Goal: Task Accomplishment & Management: Use online tool/utility

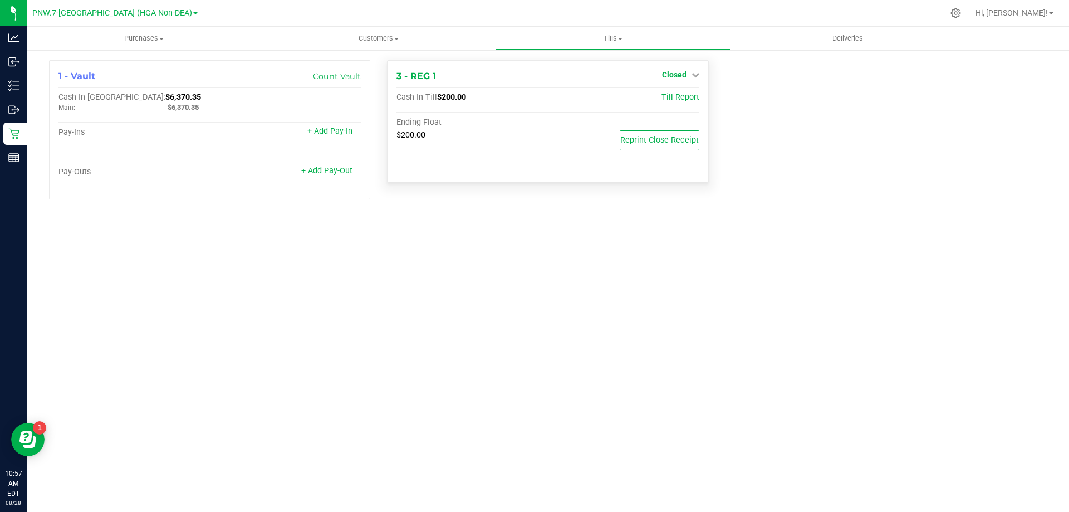
click at [695, 83] on div "3 - REG 1 Closed Open Till Cash In Till $200.00 Till Report Ending Float $200.0…" at bounding box center [547, 121] width 321 height 122
click at [674, 67] on div "3 - REG 1 Closed Open Till Cash In Till $200.00 Till Report Ending Float $200.0…" at bounding box center [547, 121] width 321 height 122
click at [684, 71] on span "Closed" at bounding box center [674, 74] width 25 height 9
click at [681, 100] on link "Open Till" at bounding box center [674, 98] width 30 height 9
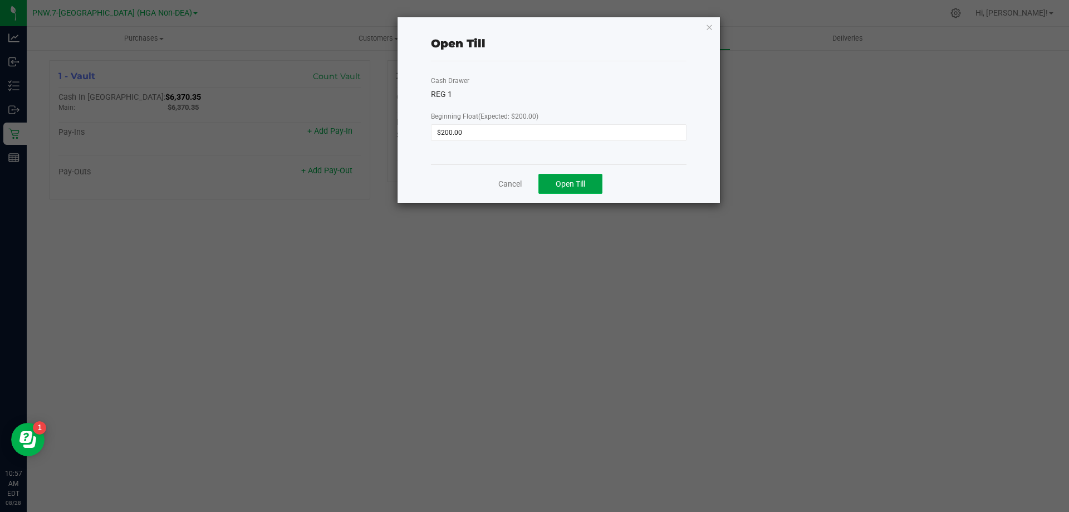
click at [555, 178] on button "Open Till" at bounding box center [571, 184] width 64 height 20
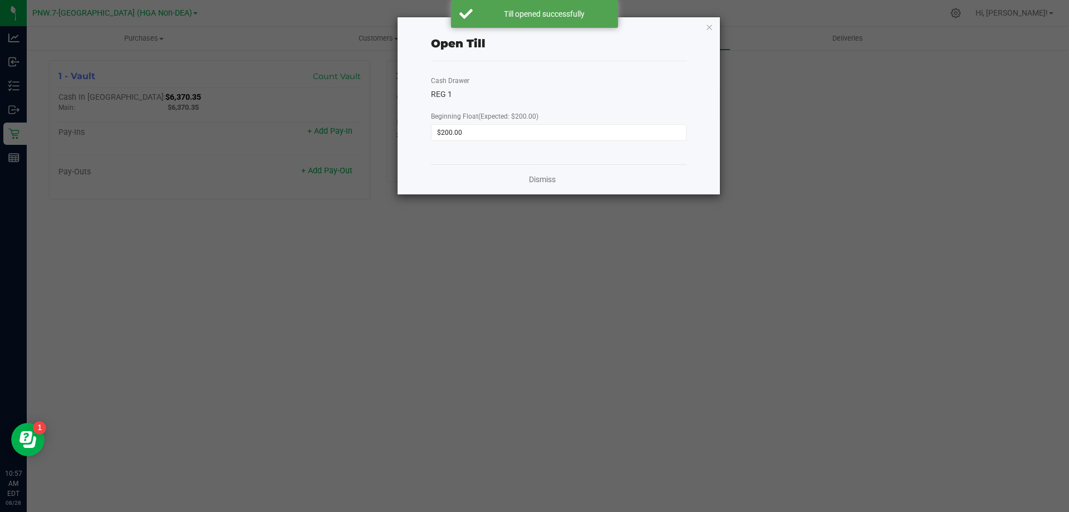
click at [536, 169] on div "Dismiss" at bounding box center [559, 179] width 256 height 30
click at [539, 180] on link "Dismiss" at bounding box center [542, 180] width 27 height 12
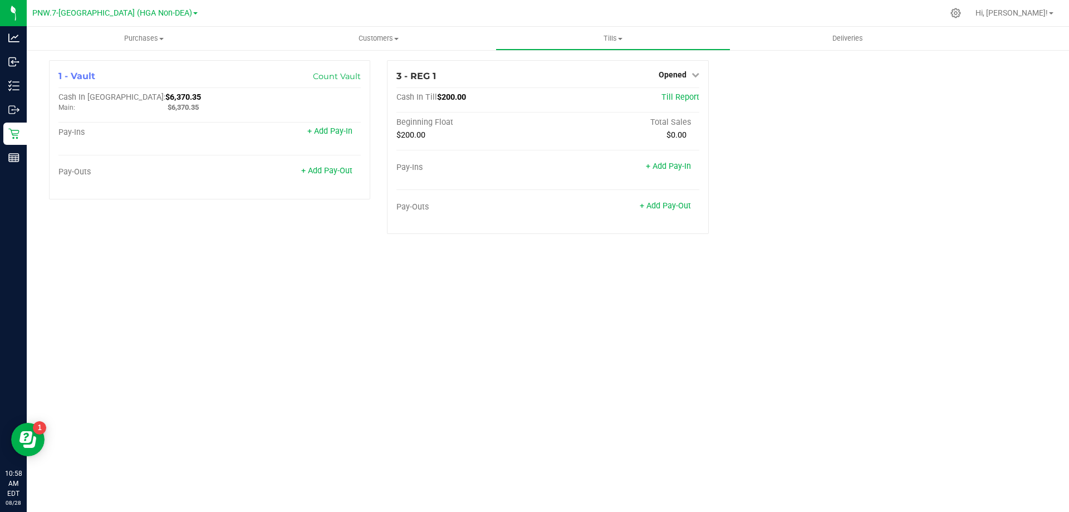
click at [171, 338] on div "Purchases Summary of purchases Fulfillment All purchases Customers All customer…" at bounding box center [548, 269] width 1043 height 485
click at [197, 260] on div "Purchases Summary of purchases Fulfillment All purchases Customers All customer…" at bounding box center [548, 269] width 1043 height 485
click at [203, 333] on div "Purchases Summary of purchases Fulfillment All purchases Customers All customer…" at bounding box center [548, 269] width 1043 height 485
